Goal: Find specific page/section: Find specific page/section

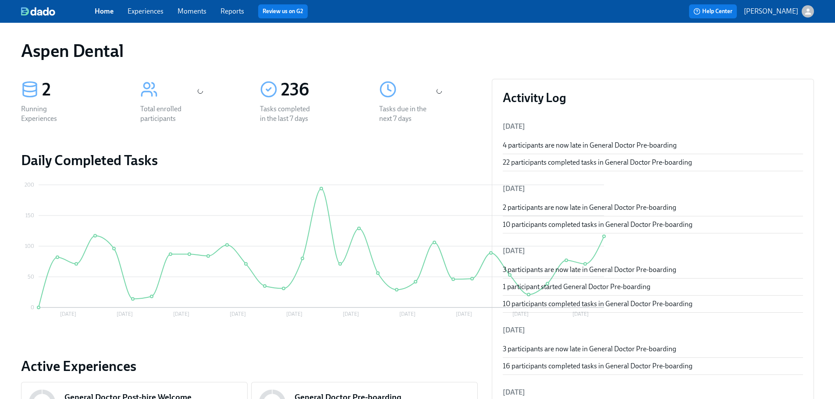
scroll to position [101, 0]
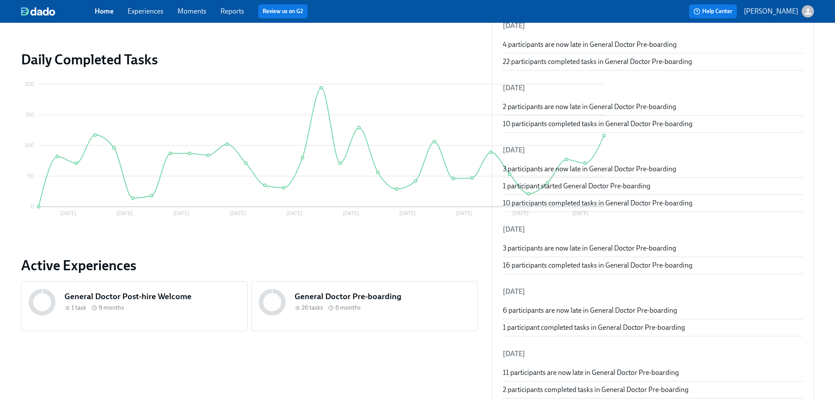
click at [345, 282] on div "General Doctor Pre-boarding 26 tasks 6 months" at bounding box center [364, 307] width 227 height 50
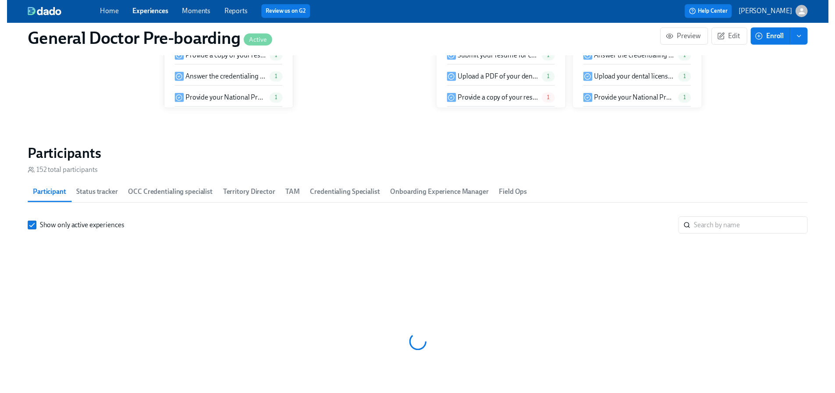
scroll to position [1215, 0]
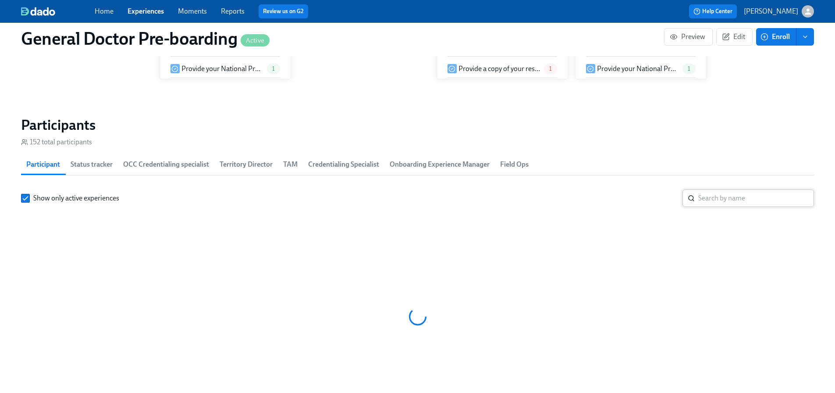
click at [705, 207] on input "search" at bounding box center [757, 198] width 116 height 18
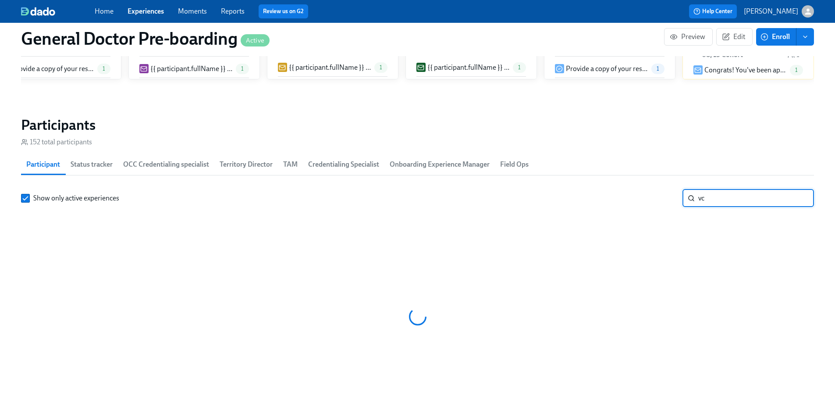
type input "v"
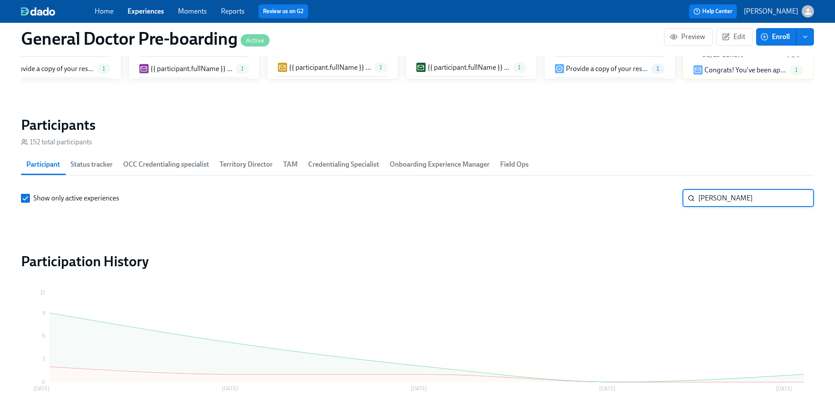
type input "[PERSON_NAME]"
